Goal: Task Accomplishment & Management: Manage account settings

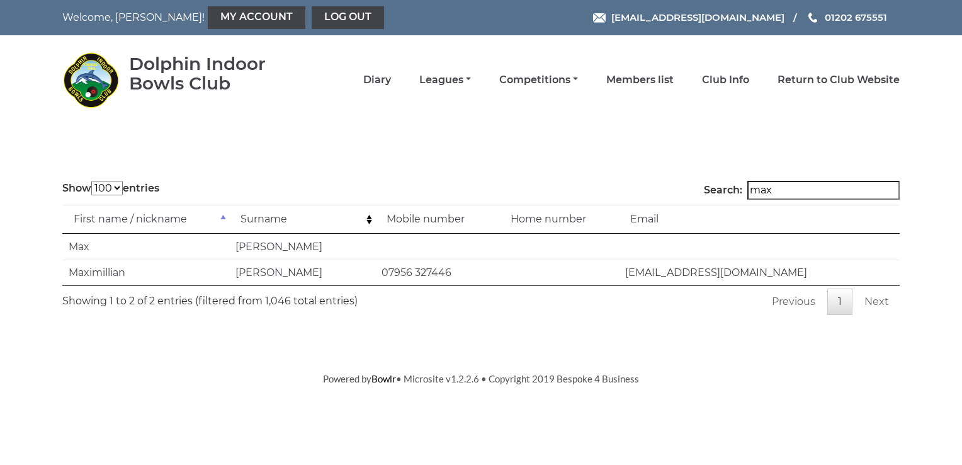
select select "100"
drag, startPoint x: 803, startPoint y: 184, endPoint x: 743, endPoint y: 180, distance: 60.0
click at [743, 181] on label "Search: max" at bounding box center [802, 190] width 196 height 19
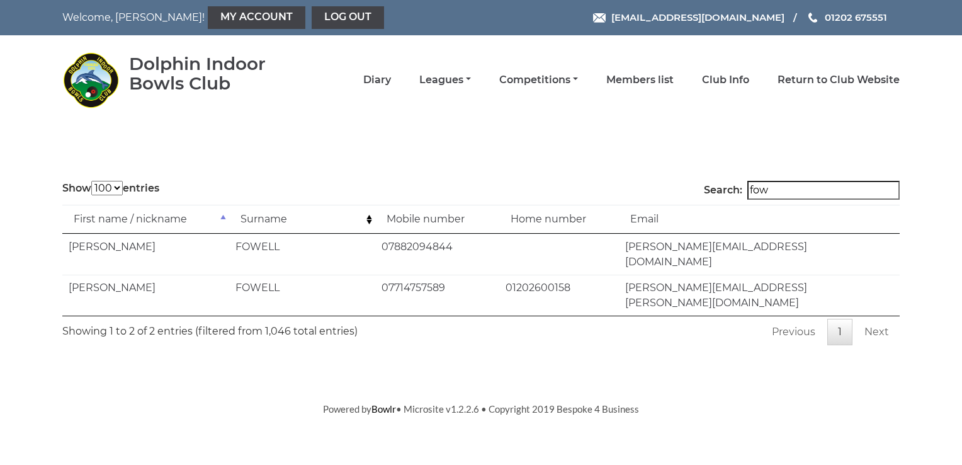
type input "fow"
drag, startPoint x: 626, startPoint y: 272, endPoint x: 781, endPoint y: 273, distance: 154.9
click at [781, 274] on td "paul-golf-fowell@hotmail.co.uk" at bounding box center [759, 294] width 281 height 41
drag, startPoint x: 781, startPoint y: 273, endPoint x: 694, endPoint y: 273, distance: 86.9
copy td "paul-golf-fowell@hotmail.co.uk"
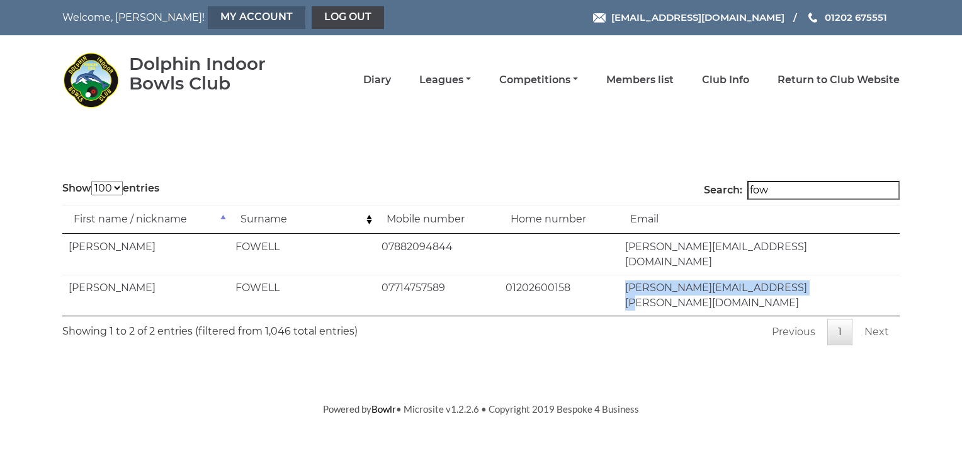
click at [218, 20] on link "My Account" at bounding box center [257, 17] width 98 height 23
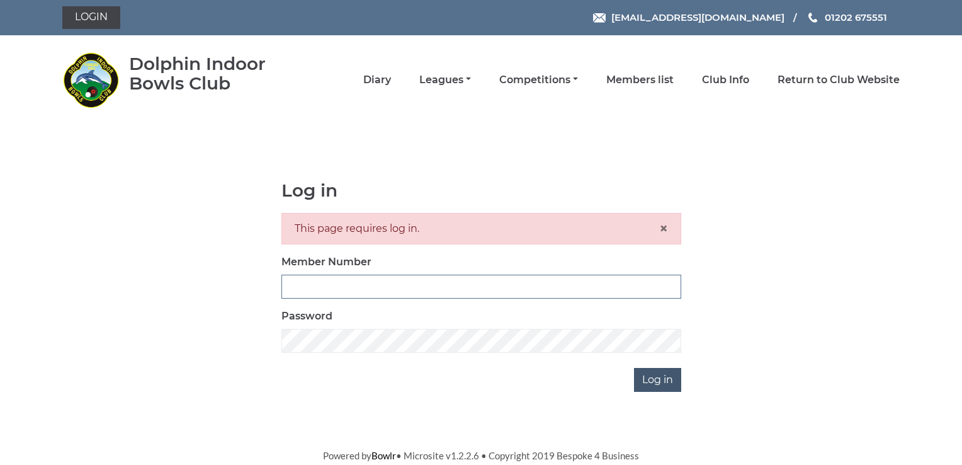
type input "2400"
click at [660, 380] on input "Log in" at bounding box center [657, 380] width 47 height 24
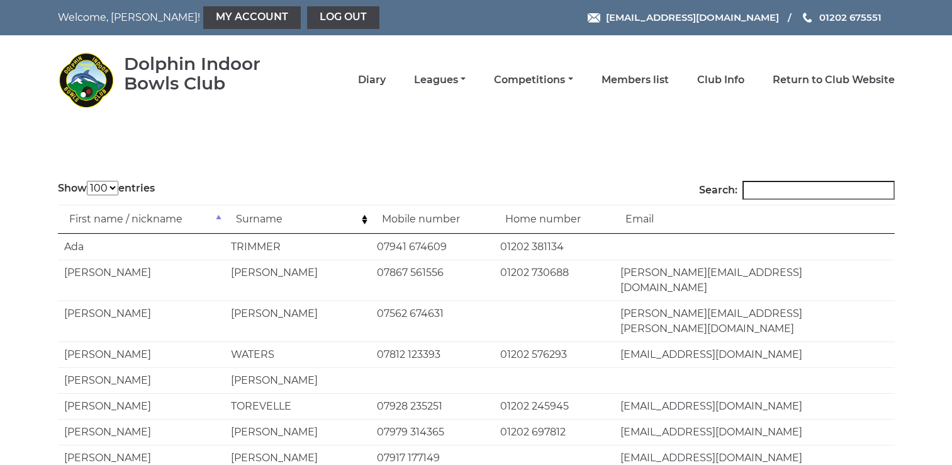
select select "100"
click at [212, 19] on link "My Account" at bounding box center [252, 17] width 98 height 23
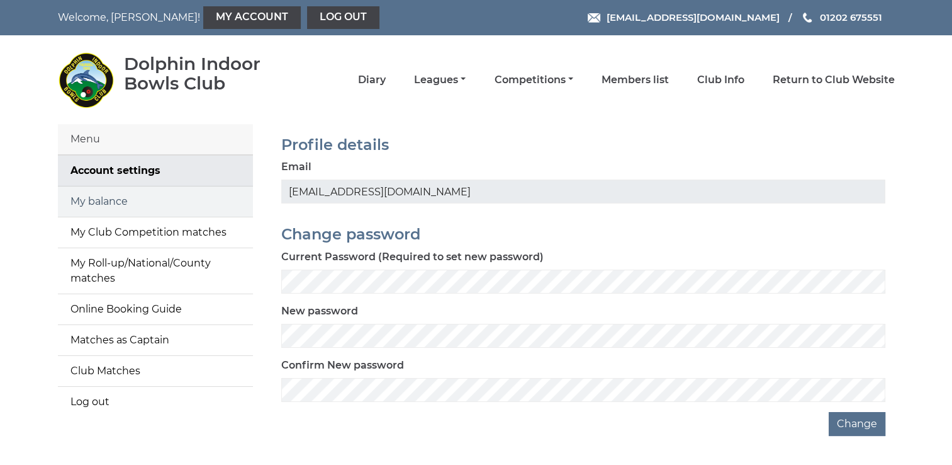
click at [167, 205] on link "My balance" at bounding box center [155, 201] width 195 height 30
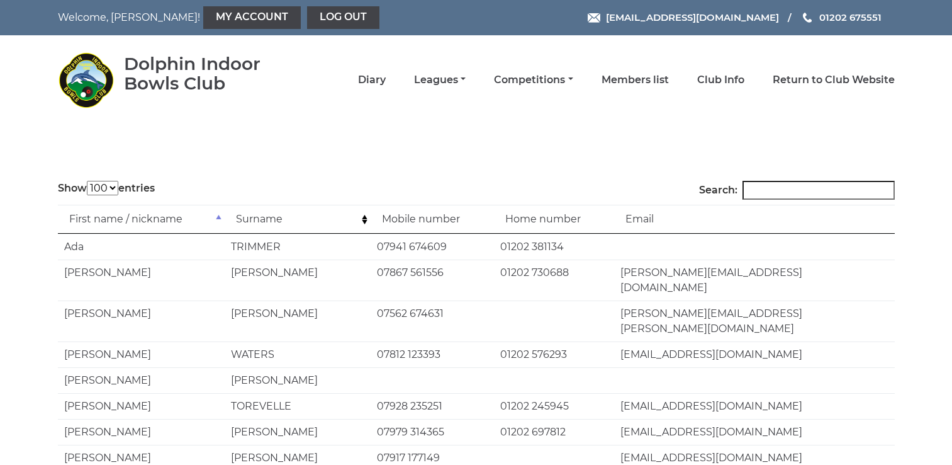
select select "100"
